Goal: Communication & Community: Answer question/provide support

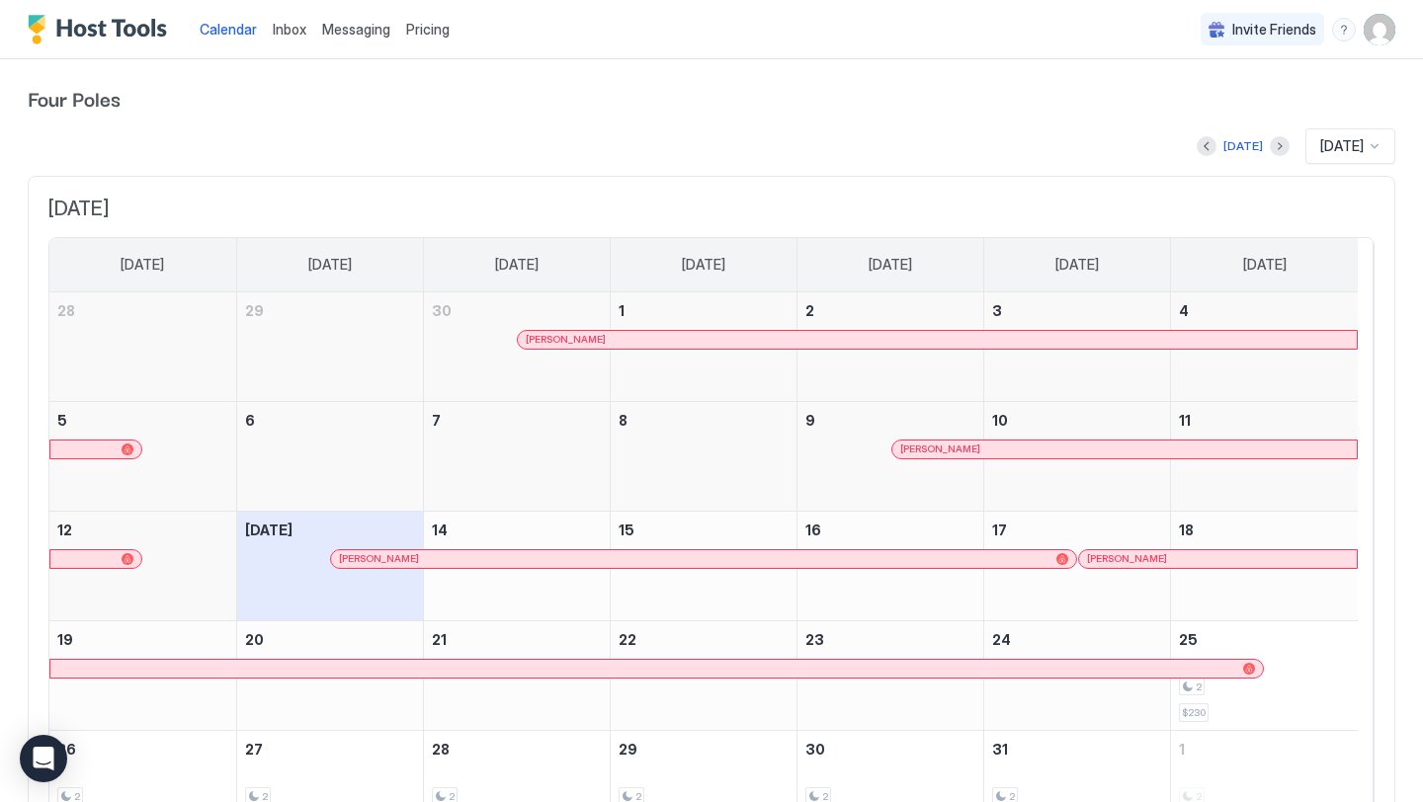
click at [293, 29] on span "Inbox" at bounding box center [290, 29] width 34 height 17
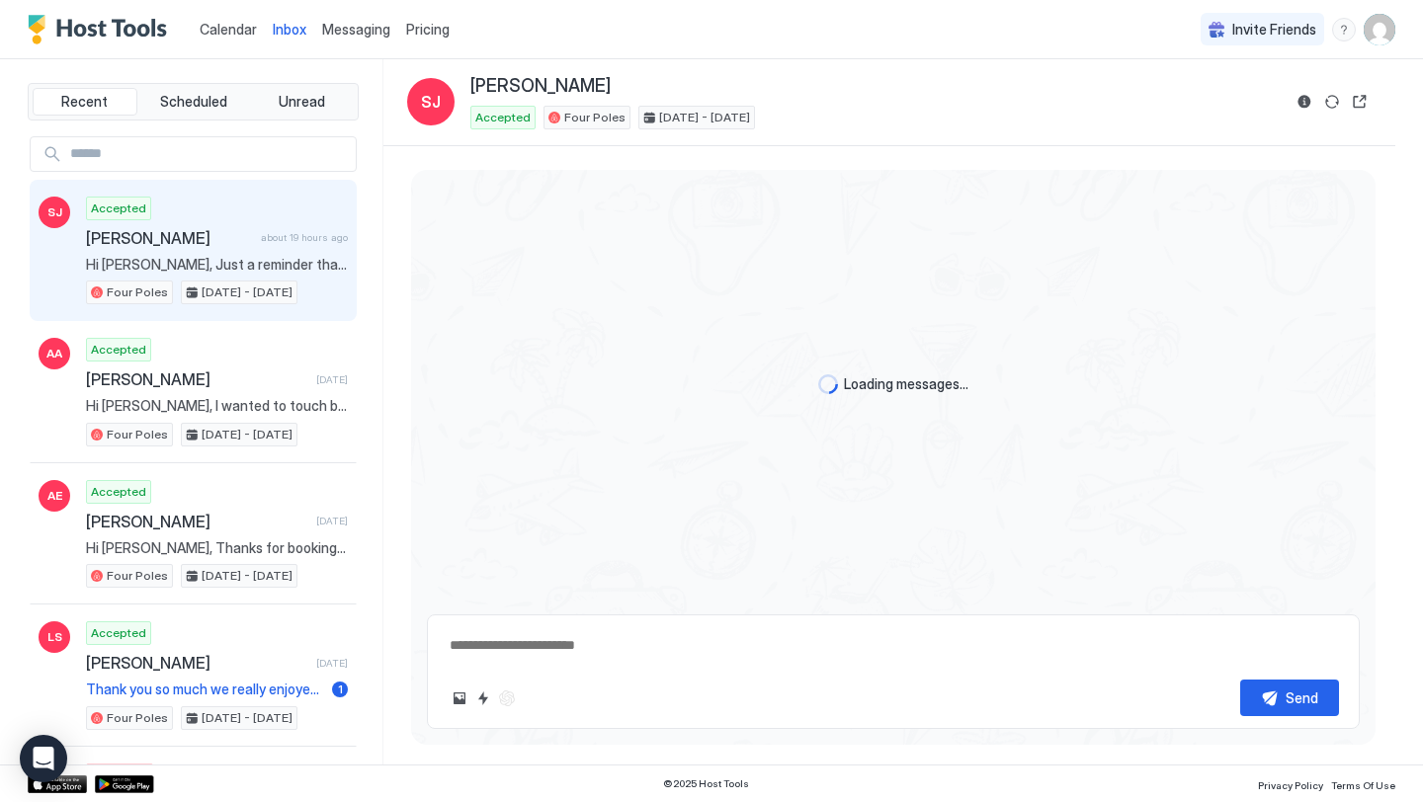
scroll to position [2655, 0]
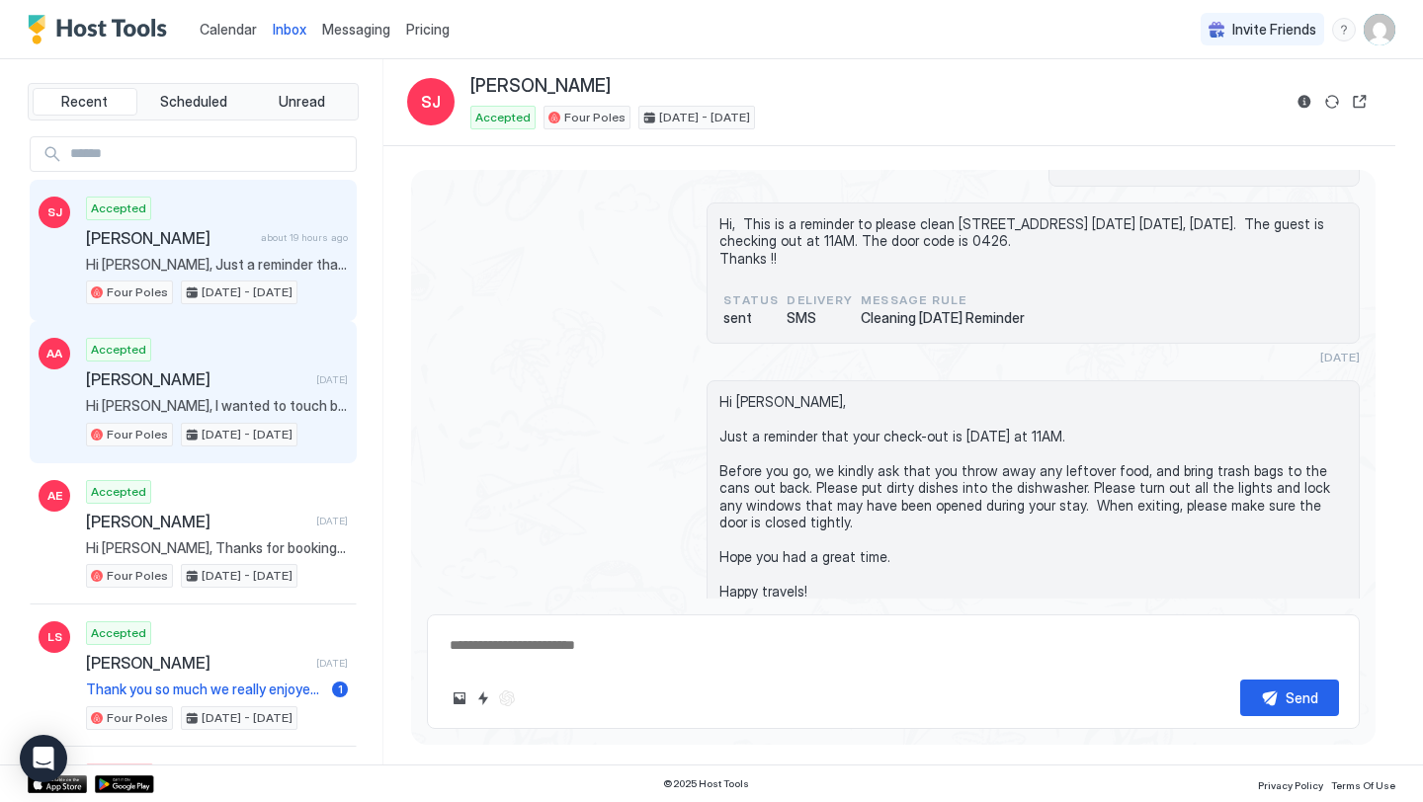
click at [240, 376] on span "[PERSON_NAME]" at bounding box center [197, 380] width 222 height 20
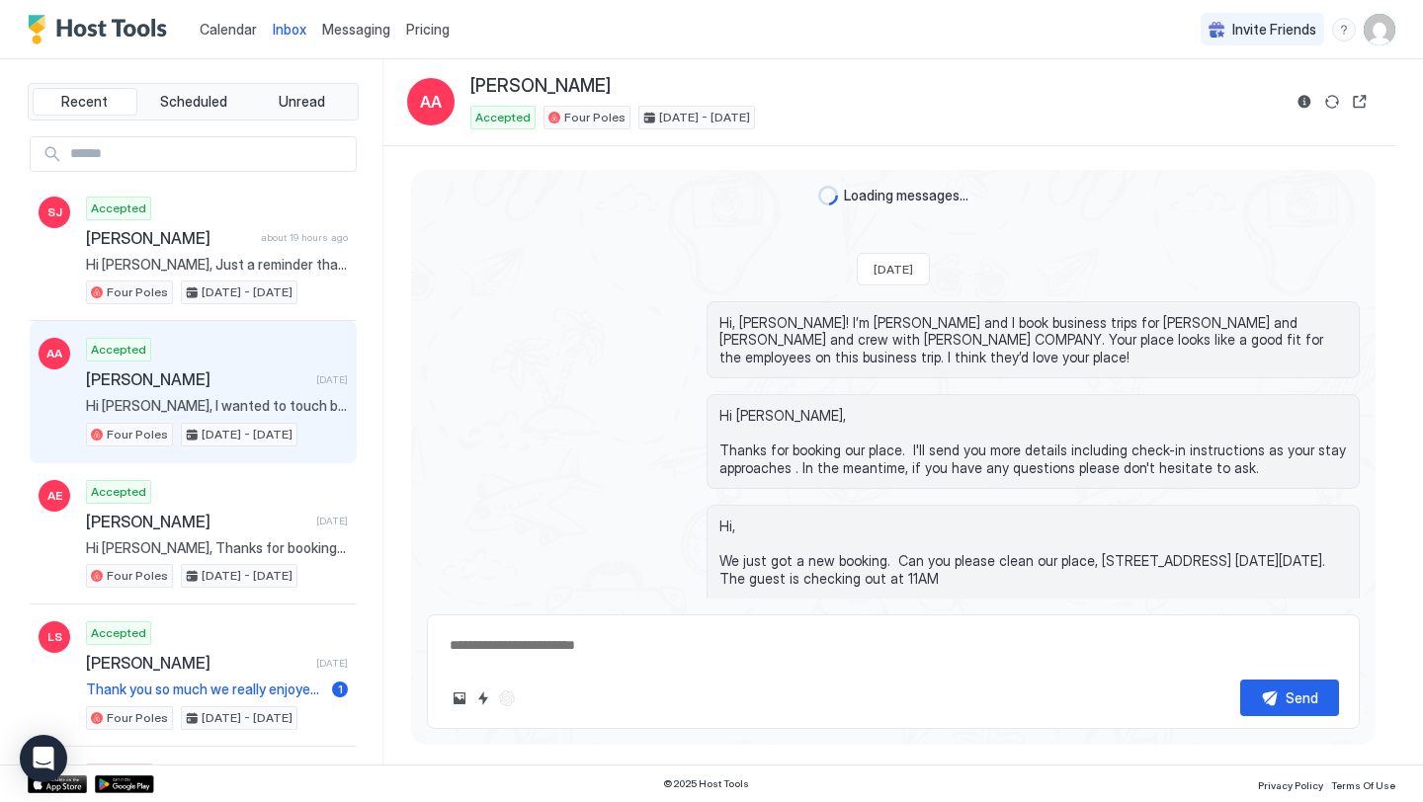
scroll to position [553, 0]
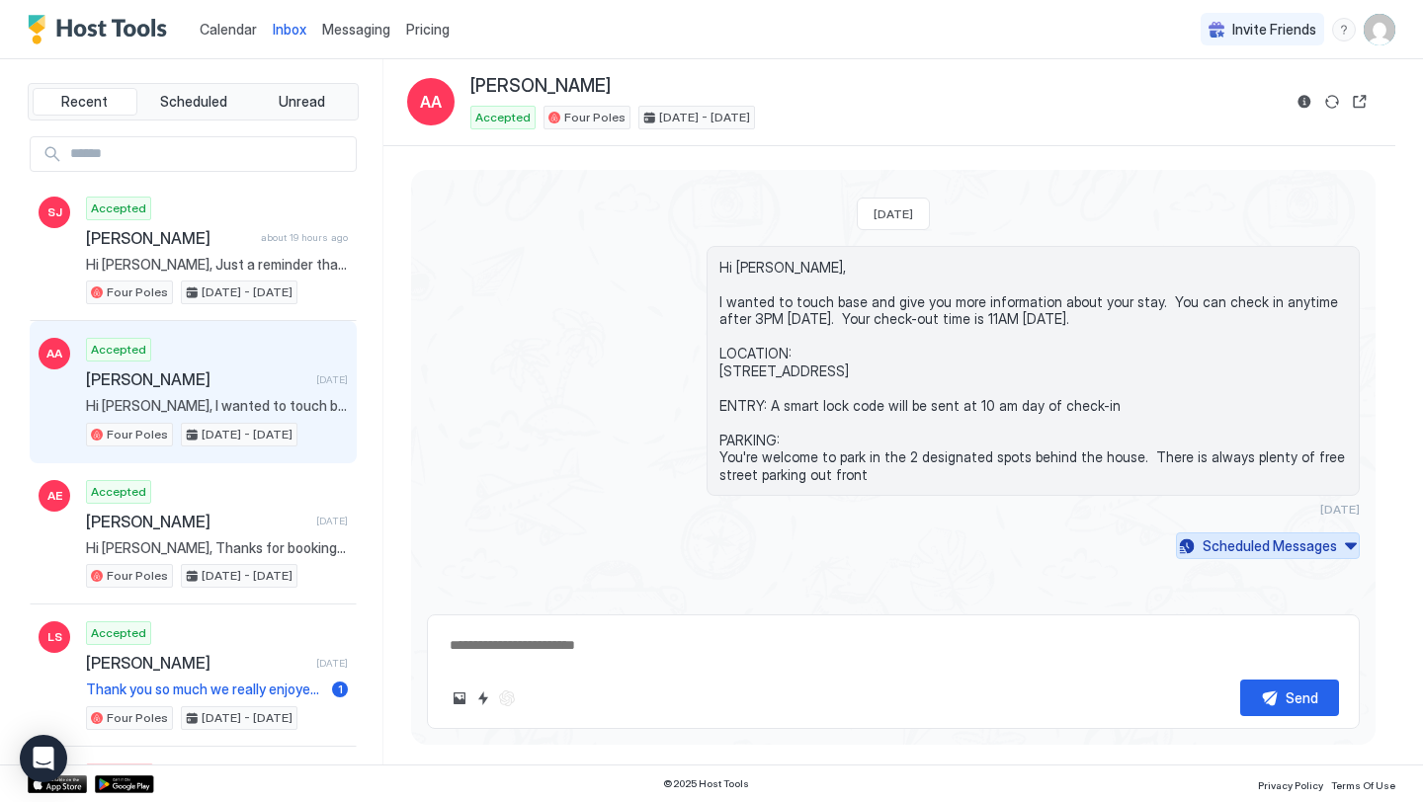
click at [1276, 549] on div "Scheduled Messages" at bounding box center [1270, 546] width 134 height 21
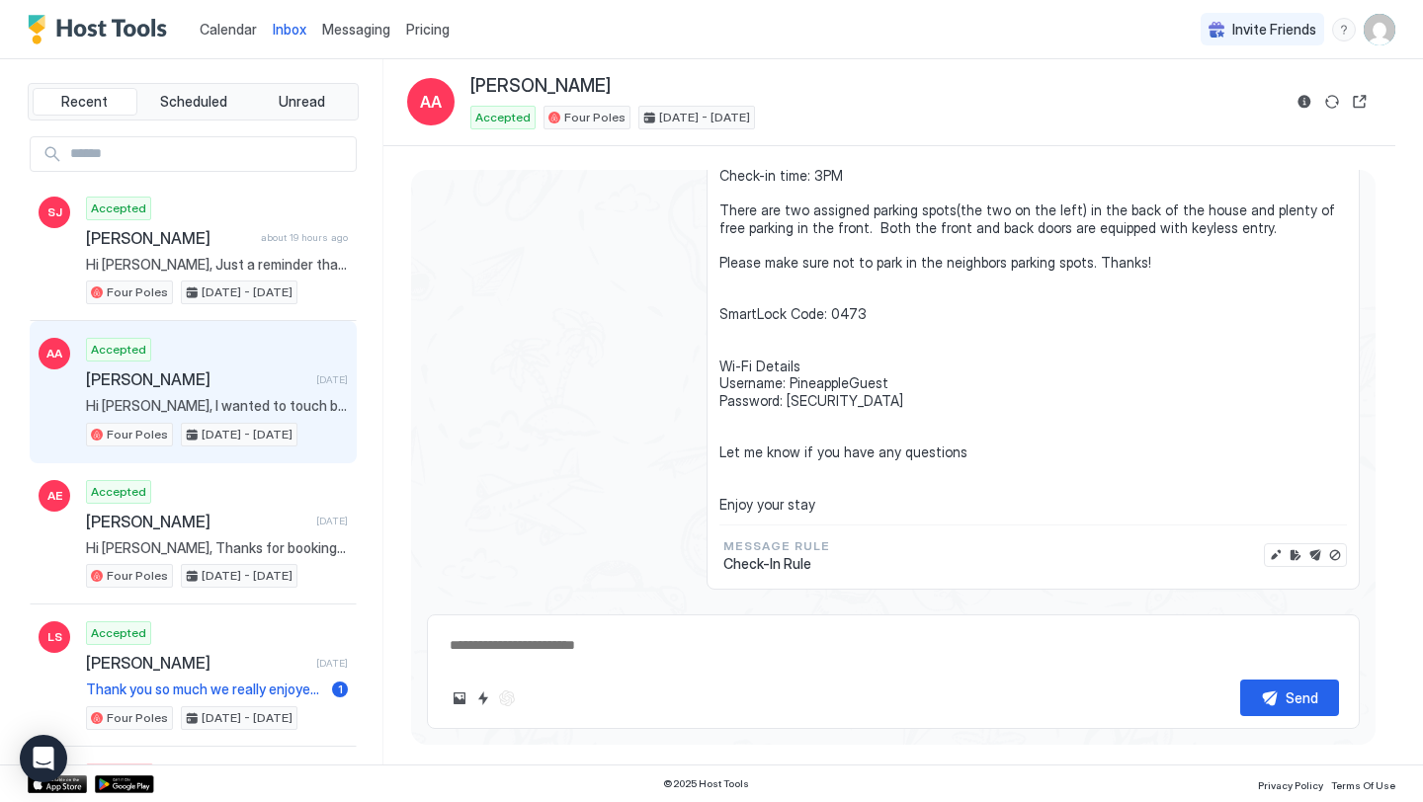
scroll to position [1110, 0]
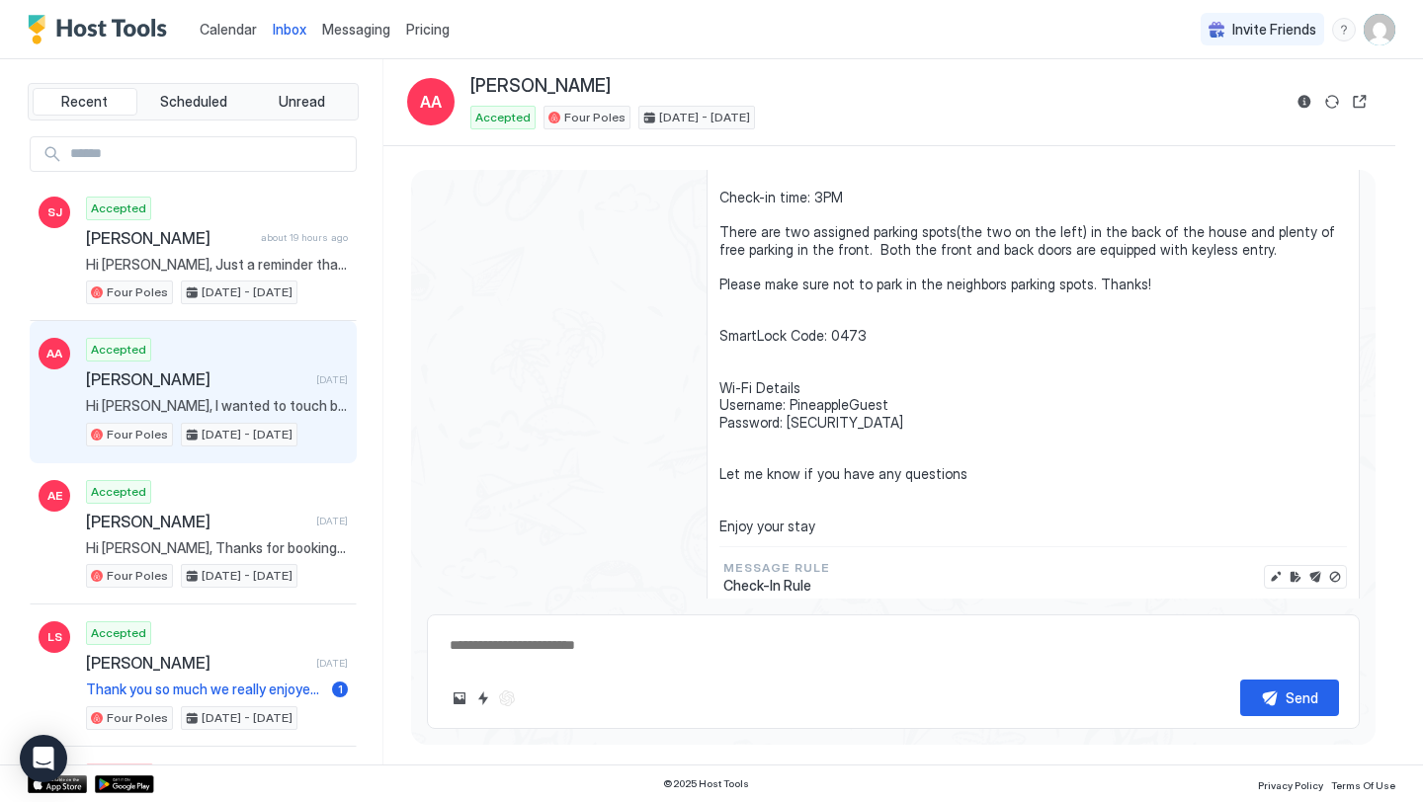
type textarea "*"
